Goal: Find specific page/section: Find specific page/section

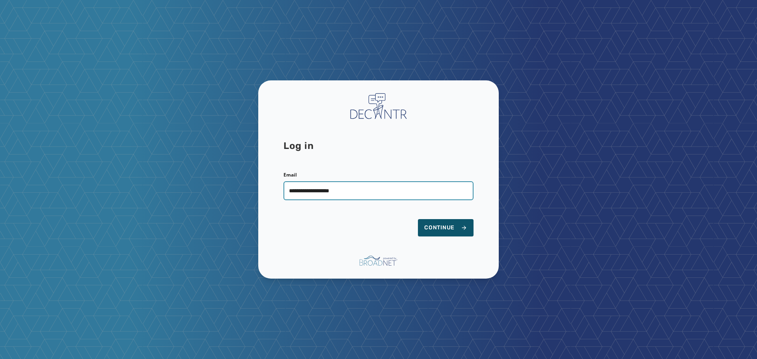
type input "**********"
click at [418, 219] on button "Continue" at bounding box center [446, 227] width 56 height 17
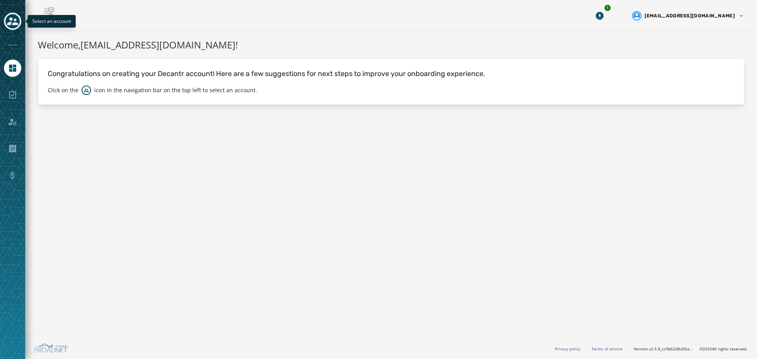
click at [15, 28] on button "Toggle account select drawer" at bounding box center [12, 21] width 17 height 17
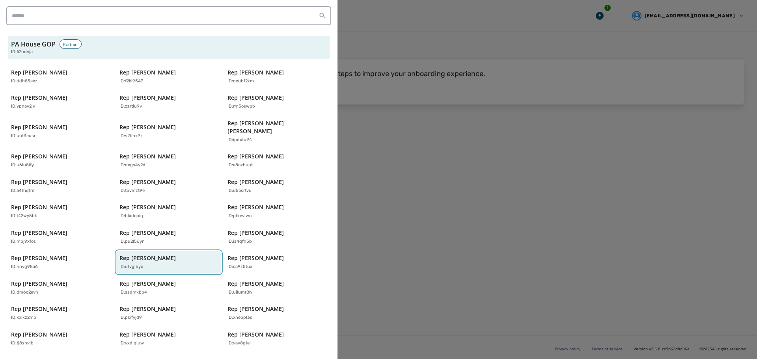
click at [167, 254] on p "Rep Jeremy Shaffer" at bounding box center [147, 258] width 56 height 8
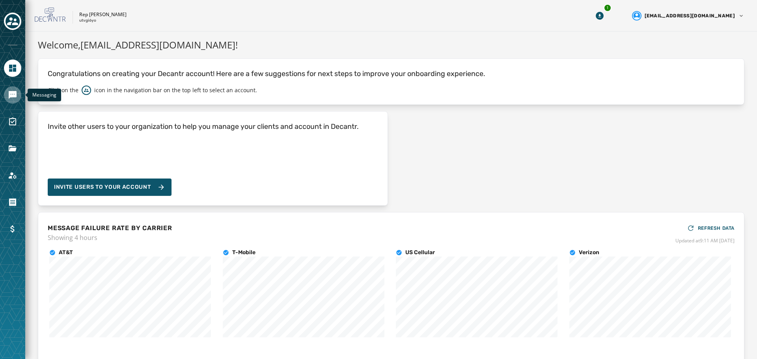
click at [11, 95] on icon "Navigate to Messaging" at bounding box center [13, 95] width 8 height 8
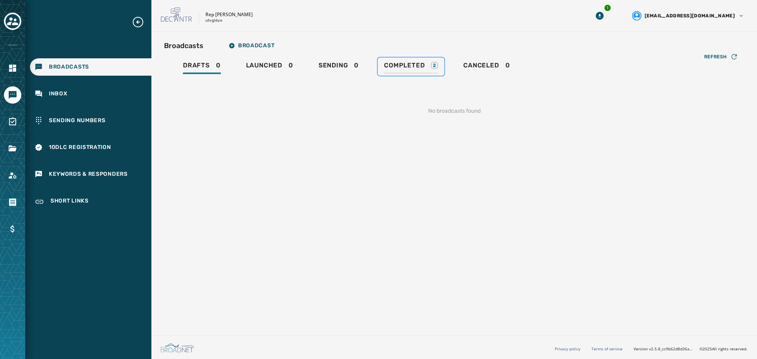
click at [407, 64] on span "Completed" at bounding box center [404, 66] width 41 height 8
